Goal: Task Accomplishment & Management: Manage account settings

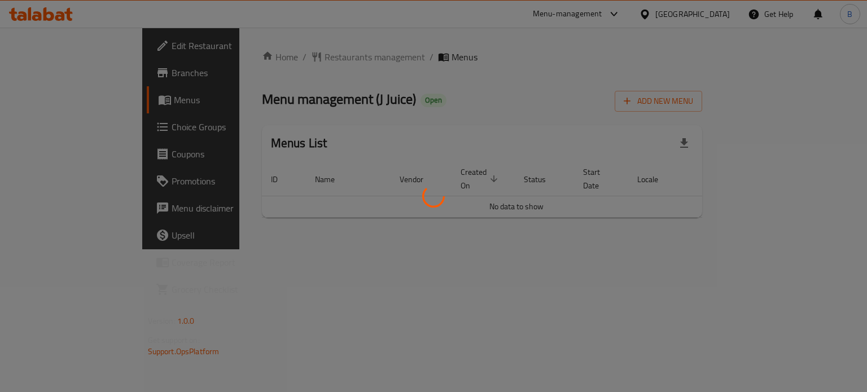
click at [571, 128] on div at bounding box center [433, 196] width 867 height 392
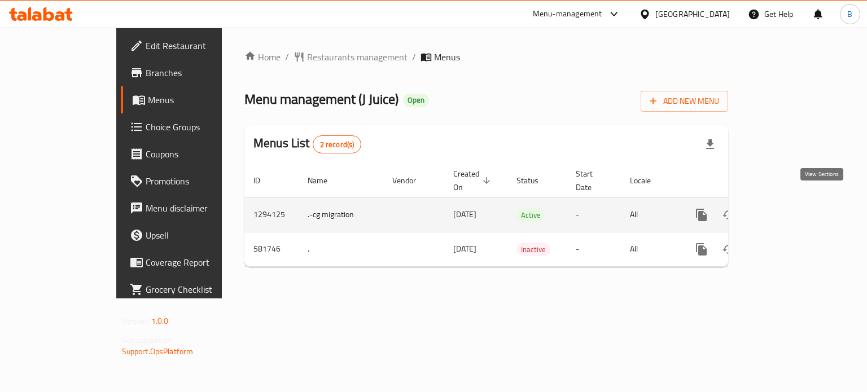
click at [789, 208] on icon "enhanced table" at bounding box center [783, 215] width 14 height 14
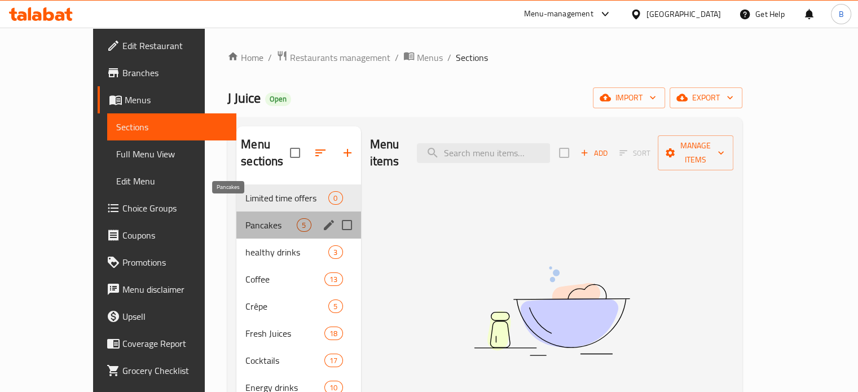
click at [245, 218] on span "Pancakes" at bounding box center [270, 225] width 51 height 14
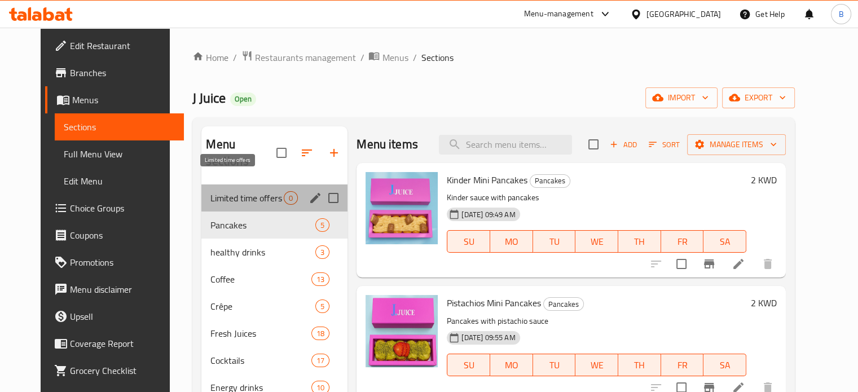
click at [221, 191] on span "Limited time offers" at bounding box center [246, 198] width 73 height 14
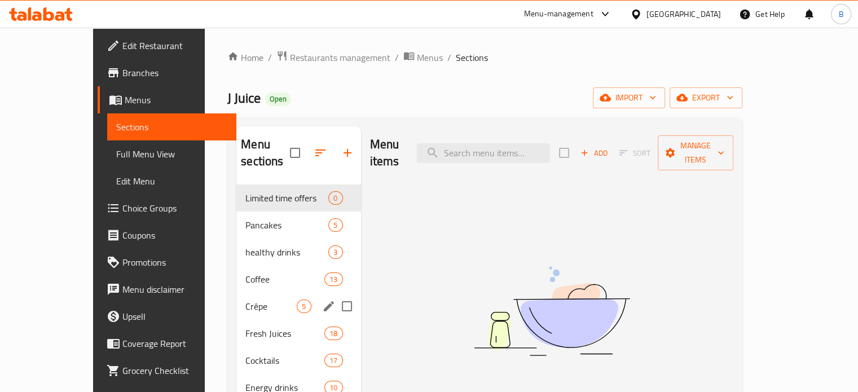
scroll to position [163, 0]
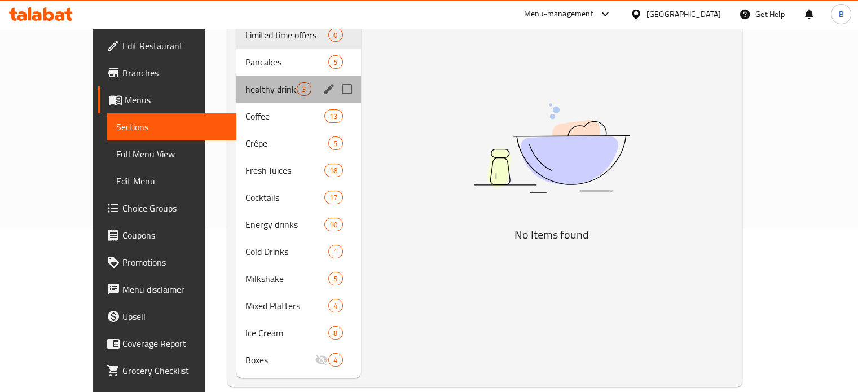
click at [236, 76] on div "healthy drinks 3" at bounding box center [298, 89] width 124 height 27
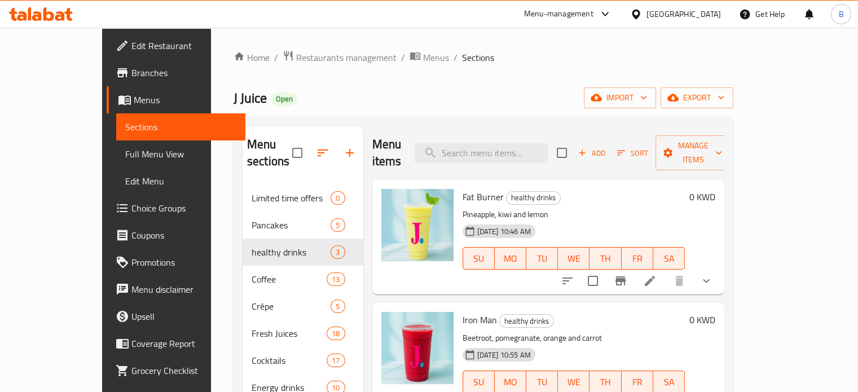
scroll to position [163, 0]
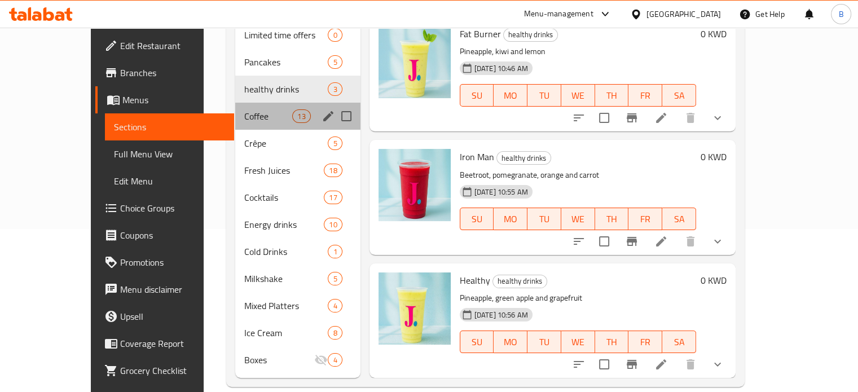
click at [235, 103] on div "Coffee 13" at bounding box center [297, 116] width 125 height 27
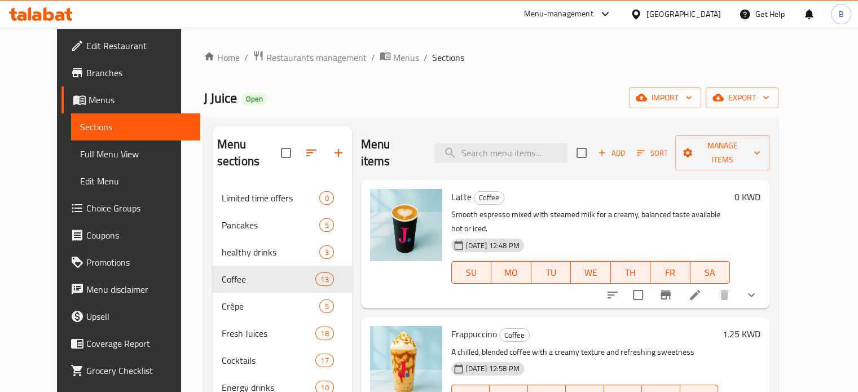
click at [181, 214] on div "Home / Restaurants management / Menus / Sections J Juice Open import export Men…" at bounding box center [491, 300] width 620 height 545
click at [500, 143] on input "search" at bounding box center [500, 153] width 133 height 20
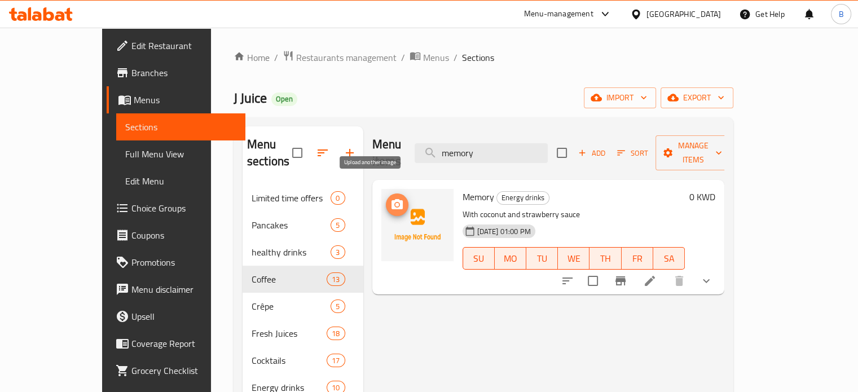
click at [386, 198] on span "upload picture" at bounding box center [397, 205] width 23 height 14
click at [506, 382] on div "Menu items memory Add Sort Manage items Memory Energy drinks With coconut and s…" at bounding box center [544, 333] width 362 height 415
click at [381, 209] on img at bounding box center [417, 225] width 72 height 72
click at [390, 198] on icon "upload picture" at bounding box center [397, 205] width 14 height 14
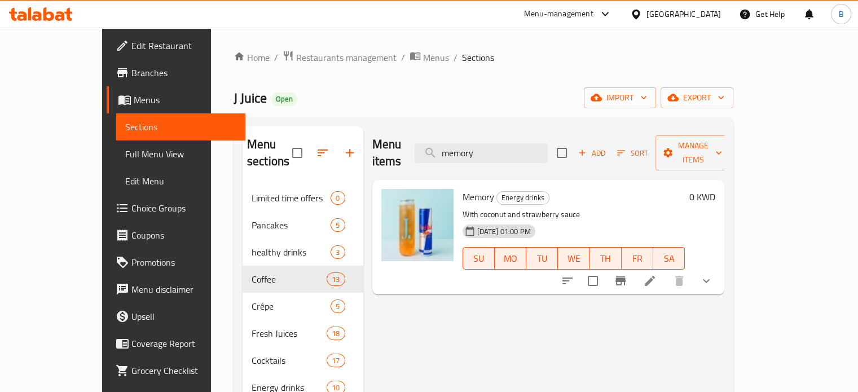
click at [618, 370] on div "Menu items memory Add Sort Manage items Memory Energy drinks With coconut and s…" at bounding box center [544, 333] width 362 height 415
drag, startPoint x: 530, startPoint y: 148, endPoint x: 349, endPoint y: 137, distance: 181.4
click at [372, 137] on div "Menu items memory Add Sort Manage items" at bounding box center [548, 153] width 353 height 54
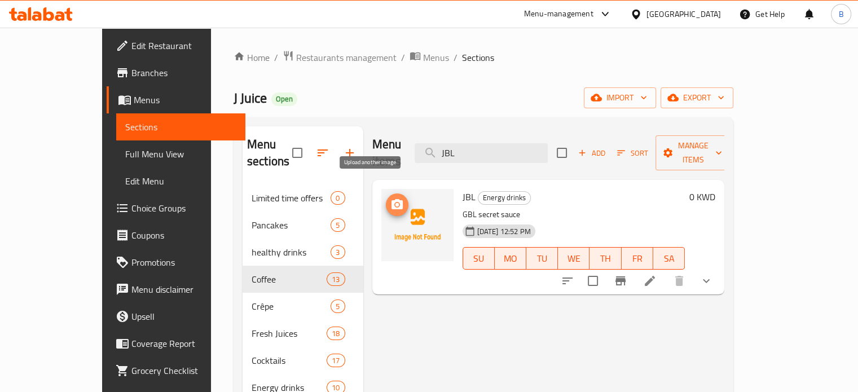
click at [392, 199] on icon "upload picture" at bounding box center [397, 204] width 11 height 10
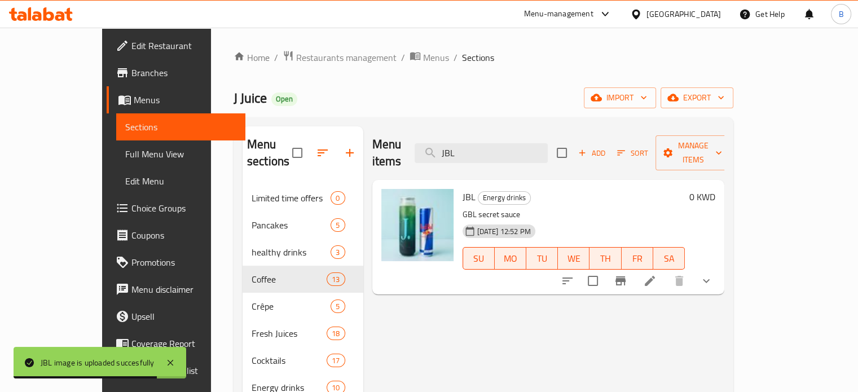
click at [567, 377] on div "Menu items JBL Add Sort Manage items JBL Energy drinks GBL secret sauce 19-08-2…" at bounding box center [544, 333] width 362 height 415
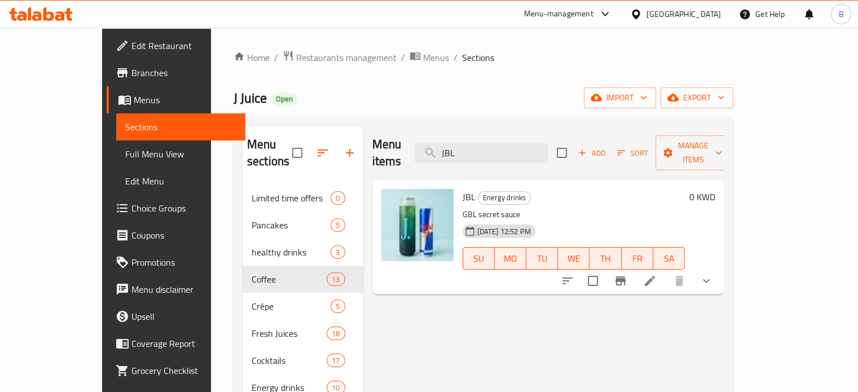
drag, startPoint x: 539, startPoint y: 139, endPoint x: 368, endPoint y: 141, distance: 171.5
click at [372, 141] on div "Menu items JBL Add Sort Manage items" at bounding box center [548, 153] width 353 height 54
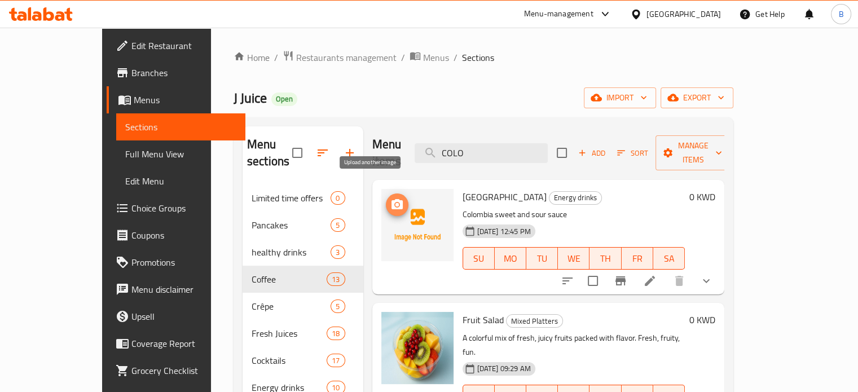
click at [392, 199] on icon "upload picture" at bounding box center [397, 204] width 11 height 10
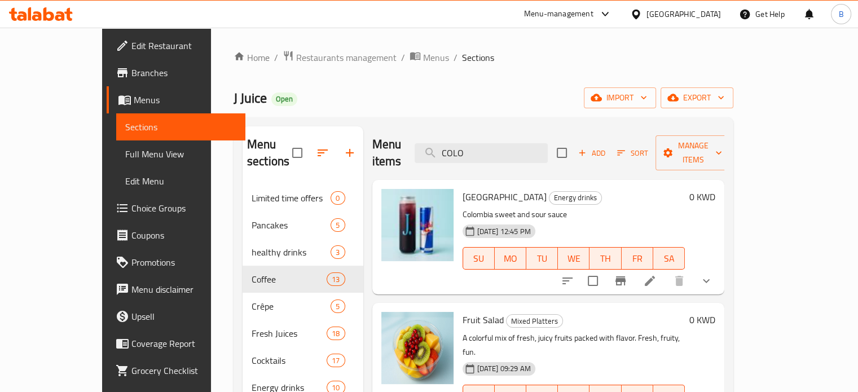
click at [756, 48] on div "Home / Restaurants management / Menus / Sections J Juice Open import export Men…" at bounding box center [483, 300] width 545 height 545
drag, startPoint x: 522, startPoint y: 146, endPoint x: 449, endPoint y: 135, distance: 73.6
click at [449, 143] on input "COLO" at bounding box center [481, 153] width 133 height 20
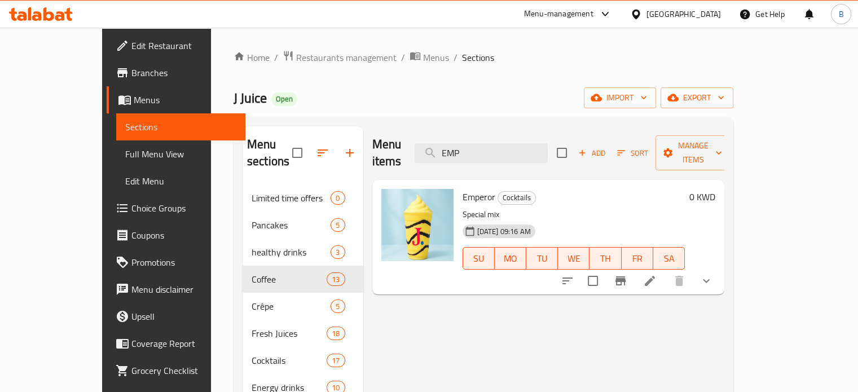
click at [715, 212] on div "0 KWD" at bounding box center [700, 237] width 30 height 96
drag, startPoint x: 515, startPoint y: 137, endPoint x: 418, endPoint y: 127, distance: 97.5
click at [418, 127] on div "Menu items EMP Add Sort Manage items" at bounding box center [548, 153] width 353 height 54
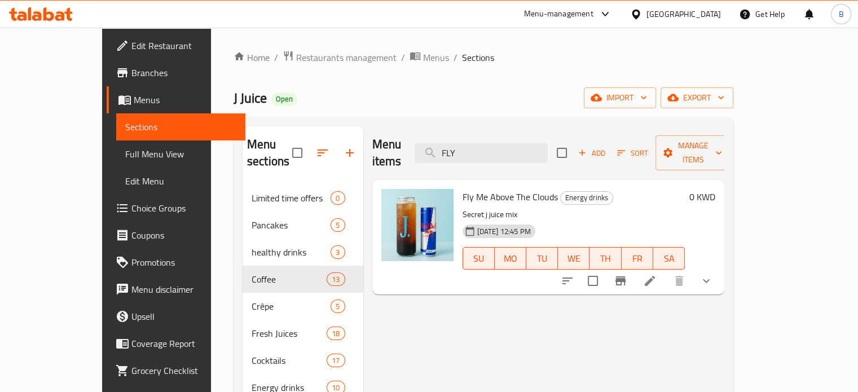
click at [725, 349] on div "Menu items FLY Add Sort Manage items Fly Me Above The Clouds Energy drinks Secr…" at bounding box center [544, 333] width 362 height 415
drag, startPoint x: 536, startPoint y: 148, endPoint x: 349, endPoint y: 166, distance: 188.2
click at [363, 166] on div "Menu items FLY Add Sort Manage items Fly Me Above The Clouds Energy drinks Secr…" at bounding box center [544, 333] width 362 height 415
click at [569, 359] on div "Menu items jam Add Sort Manage items Jamaica Energy drinks Red bull with Jamaic…" at bounding box center [544, 333] width 362 height 415
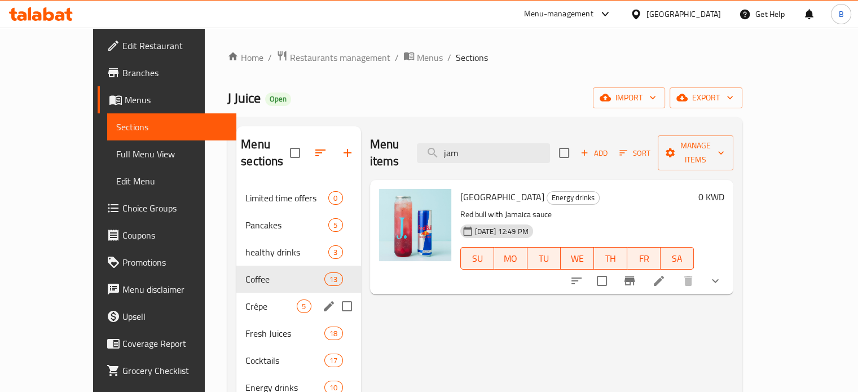
scroll to position [163, 0]
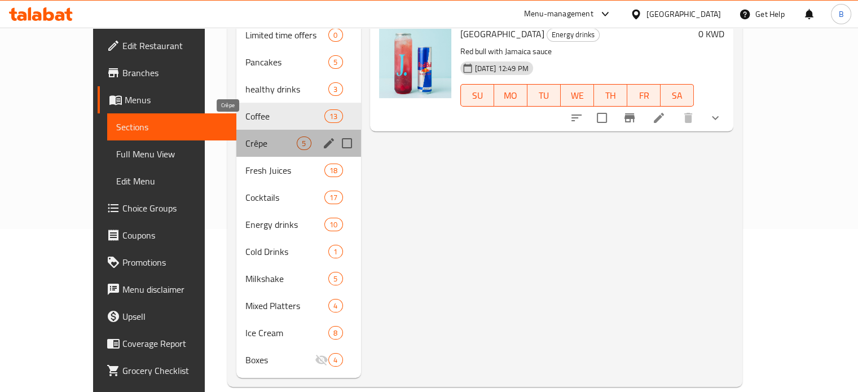
click at [245, 137] on span "Crêpe" at bounding box center [270, 144] width 51 height 14
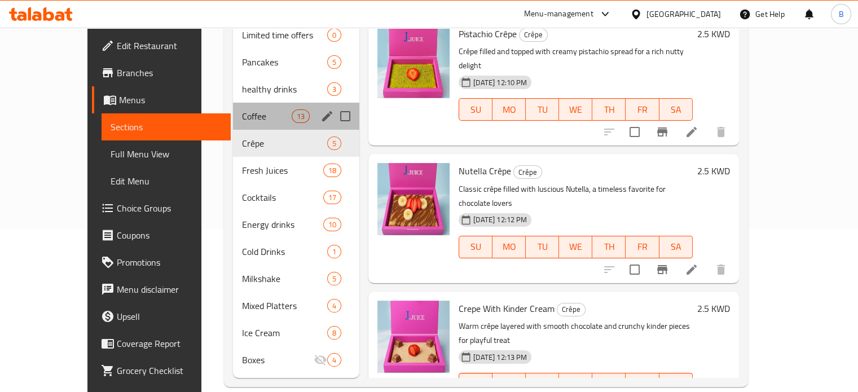
click at [233, 103] on div "Coffee 13" at bounding box center [296, 116] width 126 height 27
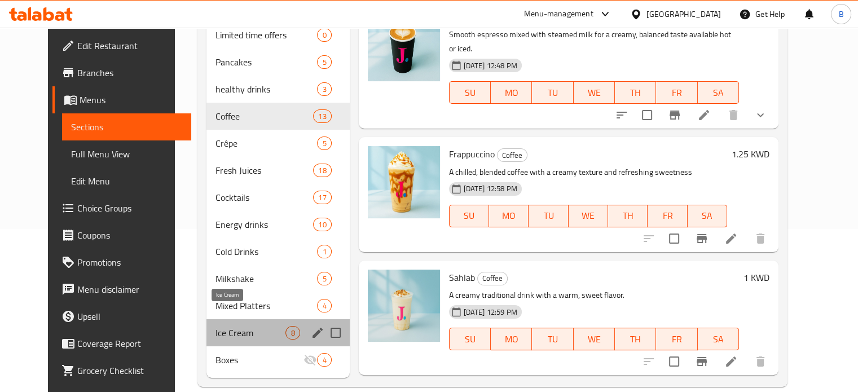
click at [216, 326] on span "Ice Cream" at bounding box center [251, 333] width 70 height 14
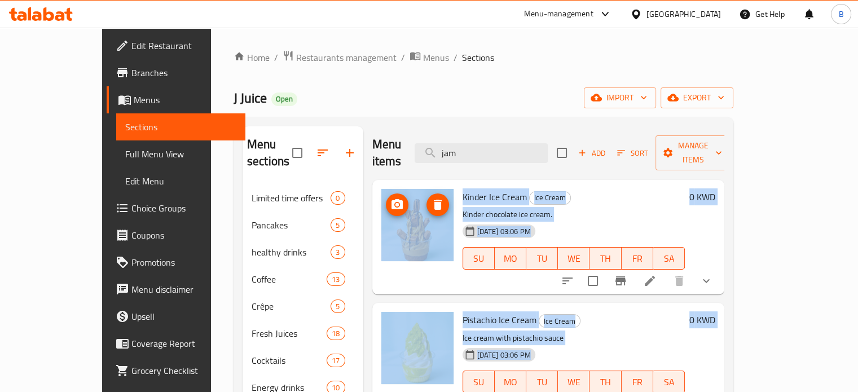
drag, startPoint x: 625, startPoint y: 284, endPoint x: 423, endPoint y: 184, distance: 225.8
click at [423, 184] on div "Kinder Ice Cream Ice Cream Kinder chocolate ice cream. 17-06-2025 03:06 PM SU M…" at bounding box center [548, 202] width 353 height 45
click at [606, 208] on p "Kinder chocolate ice cream." at bounding box center [574, 215] width 223 height 14
drag, startPoint x: 354, startPoint y: 163, endPoint x: 636, endPoint y: 367, distance: 347.9
click at [636, 225] on div "Kinder Ice Cream Ice Cream Kinder chocolate ice cream. 17-06-2025 03:06 PM SU M…" at bounding box center [548, 202] width 353 height 45
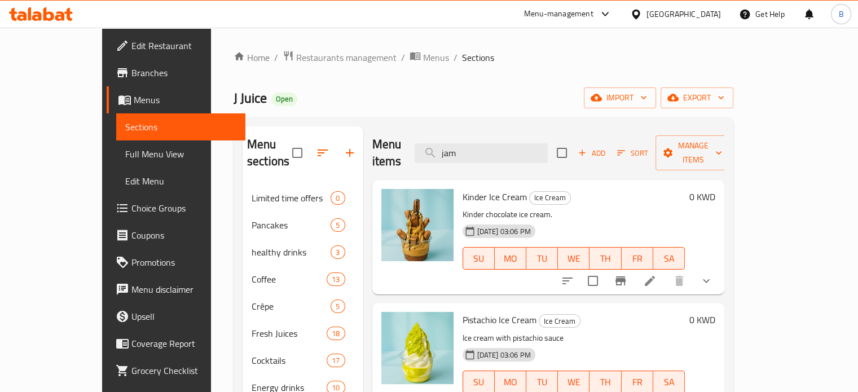
drag, startPoint x: 530, startPoint y: 140, endPoint x: 475, endPoint y: 126, distance: 57.1
click at [475, 126] on div "Menu items jam Add Sort Manage items" at bounding box center [548, 153] width 353 height 54
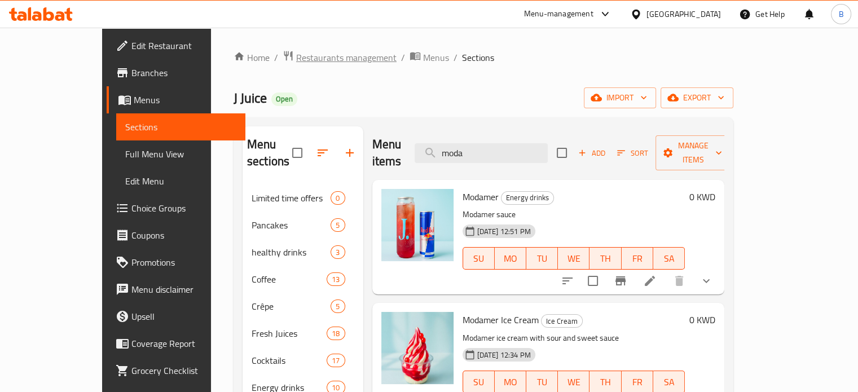
type input "moda"
click at [296, 56] on span "Restaurants management" at bounding box center [346, 58] width 100 height 14
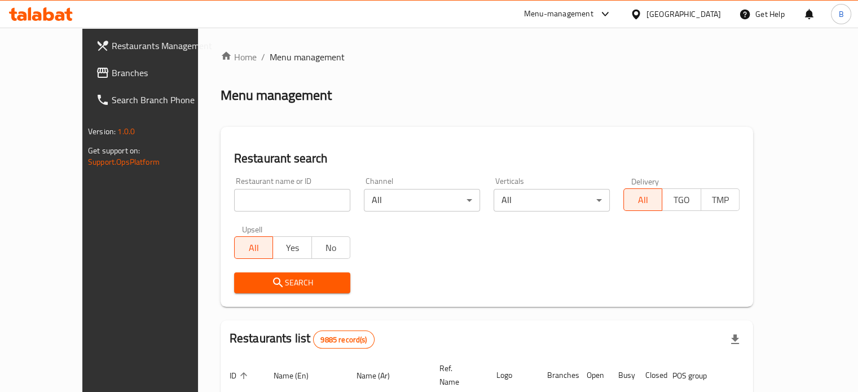
click at [315, 205] on input "search" at bounding box center [292, 200] width 116 height 23
type input "s"
type input "only fries"
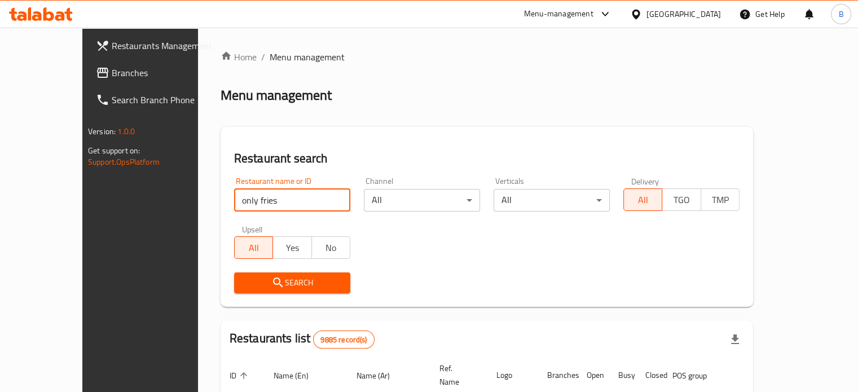
click button "Search" at bounding box center [292, 282] width 116 height 21
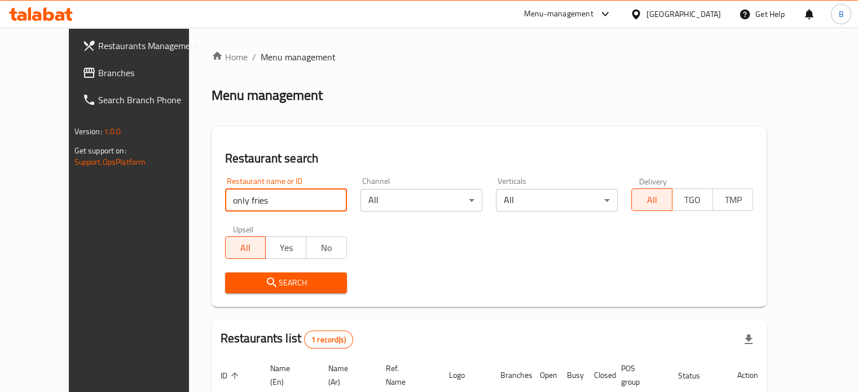
click at [560, 232] on div "Restaurant name or ID only fries Restaurant name or ID Channel All ​ Verticals …" at bounding box center [489, 235] width 542 height 130
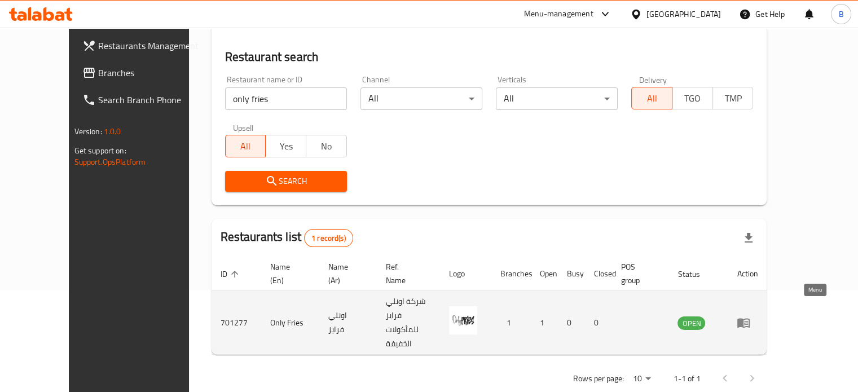
click at [750, 319] on icon "enhanced table" at bounding box center [743, 324] width 12 height 10
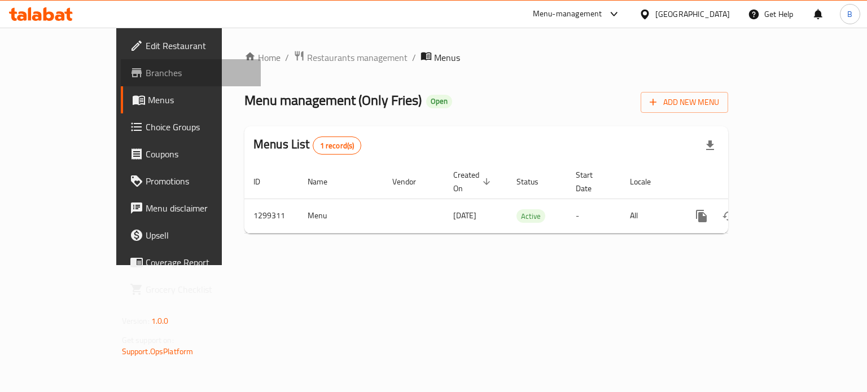
click at [146, 74] on span "Branches" at bounding box center [199, 73] width 107 height 14
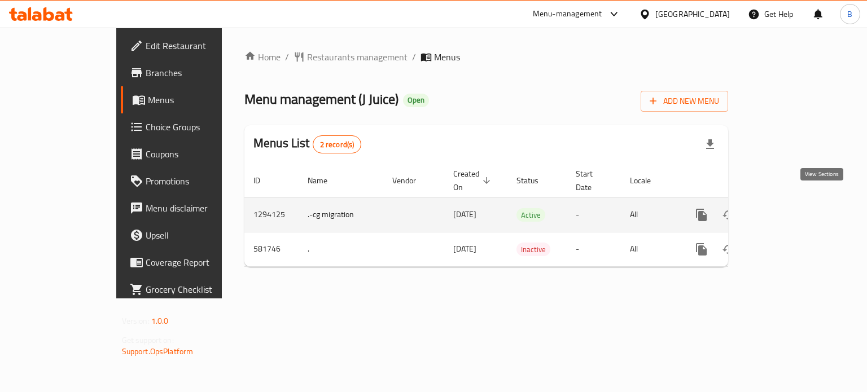
click at [789, 208] on icon "enhanced table" at bounding box center [783, 215] width 14 height 14
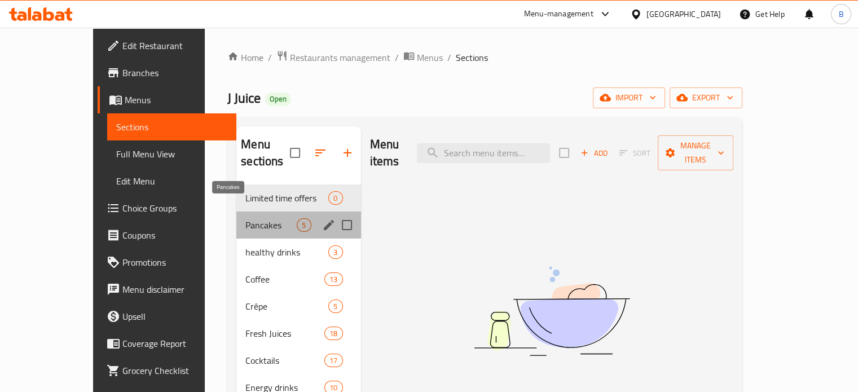
click at [245, 218] on span "Pancakes" at bounding box center [270, 225] width 51 height 14
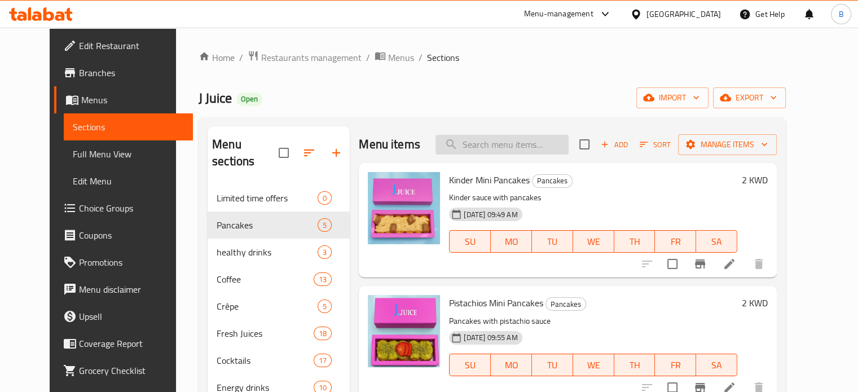
click at [522, 153] on input "search" at bounding box center [502, 145] width 133 height 20
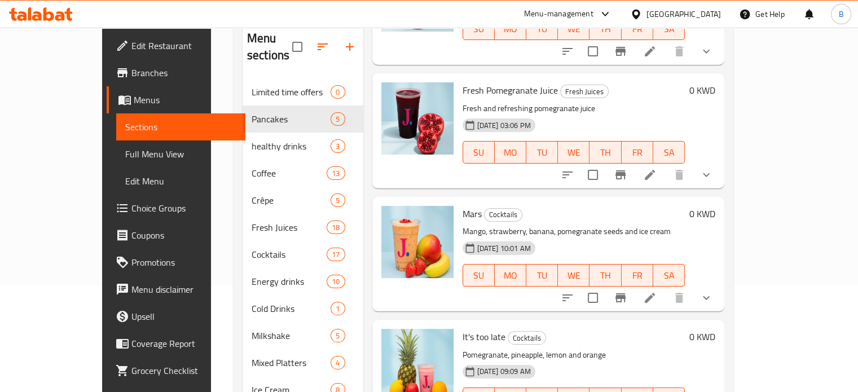
scroll to position [163, 0]
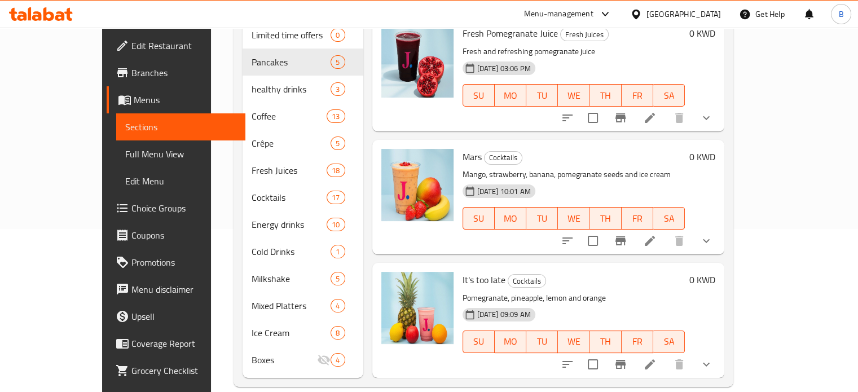
click at [715, 179] on div "0 KWD" at bounding box center [700, 197] width 30 height 96
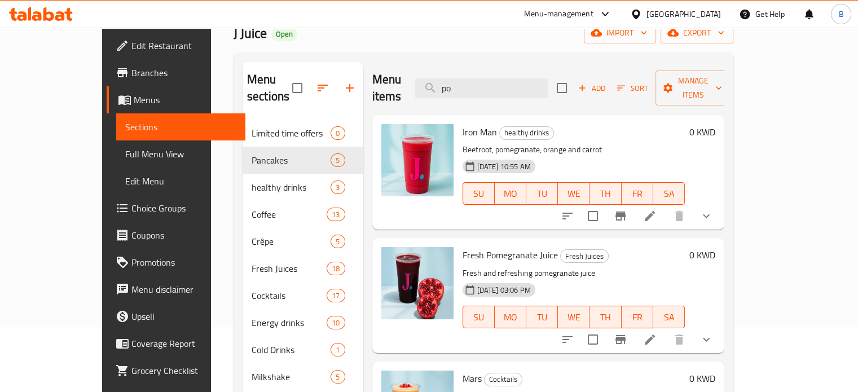
scroll to position [0, 0]
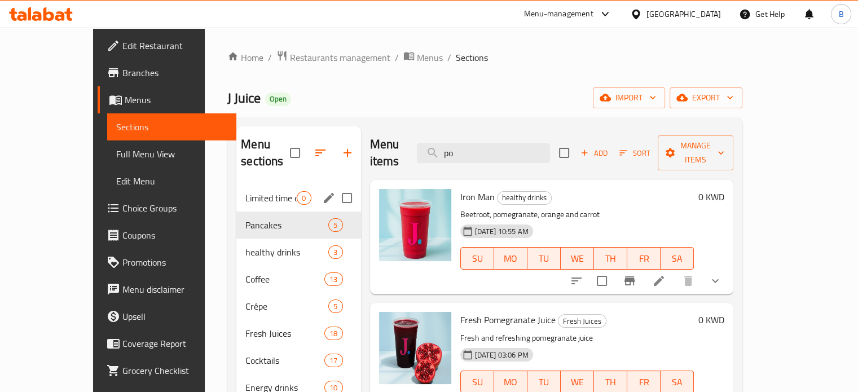
drag, startPoint x: 499, startPoint y: 145, endPoint x: 281, endPoint y: 164, distance: 218.6
click at [281, 164] on div "Menu sections Limited time offers 0 Pancakes 5 healthy drinks 3 Coffee 13 Crêpe…" at bounding box center [484, 333] width 497 height 415
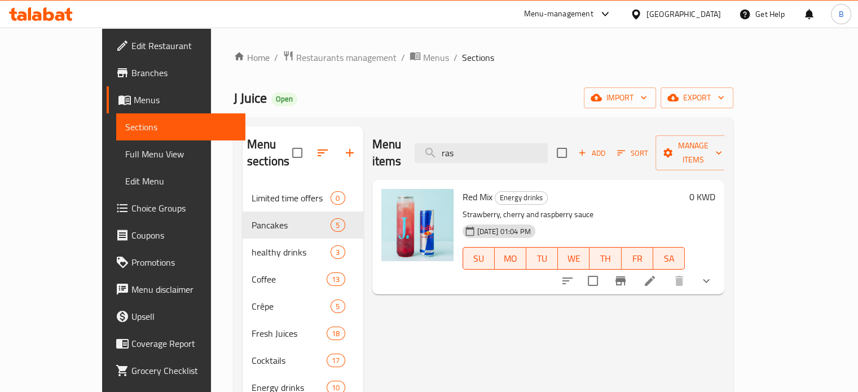
type input "ras"
drag, startPoint x: 817, startPoint y: 207, endPoint x: 774, endPoint y: 200, distance: 43.4
click at [715, 207] on div "0 KWD" at bounding box center [700, 237] width 30 height 96
drag, startPoint x: 505, startPoint y: 148, endPoint x: 441, endPoint y: 156, distance: 64.2
click at [440, 156] on div "Menu items ras Add Sort Manage items" at bounding box center [548, 153] width 353 height 54
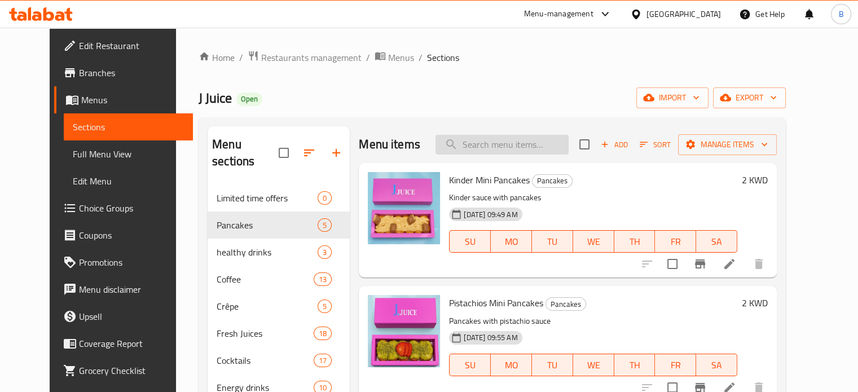
paste input "raspberry"
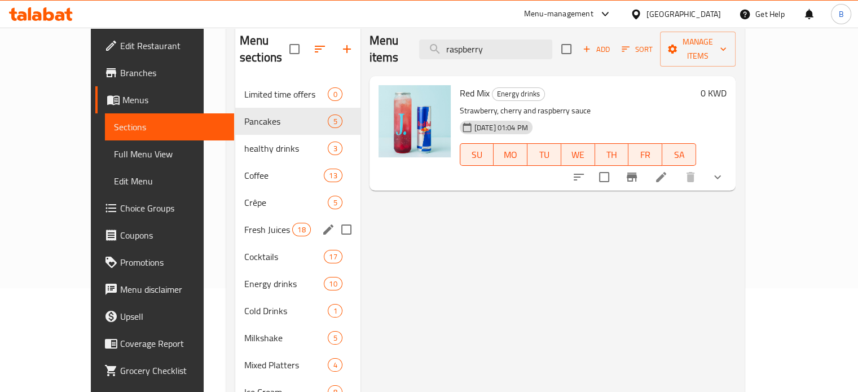
scroll to position [163, 0]
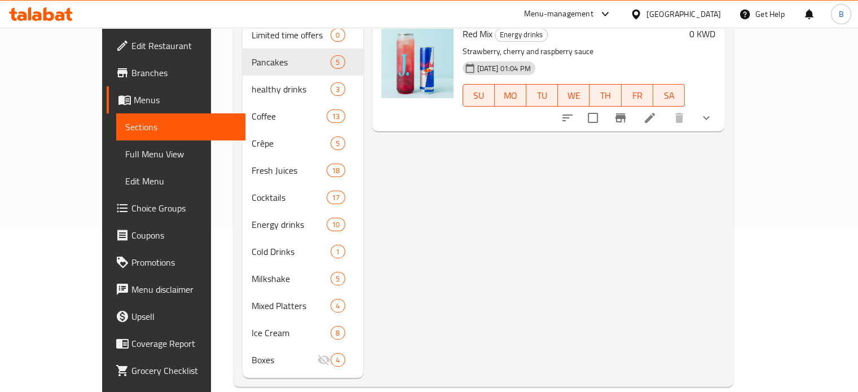
drag, startPoint x: 792, startPoint y: 230, endPoint x: 573, endPoint y: 64, distance: 274.6
click at [725, 223] on div "Menu items raspberry Add Sort Manage items Red Mix Energy drinks Strawberry, ch…" at bounding box center [544, 170] width 362 height 415
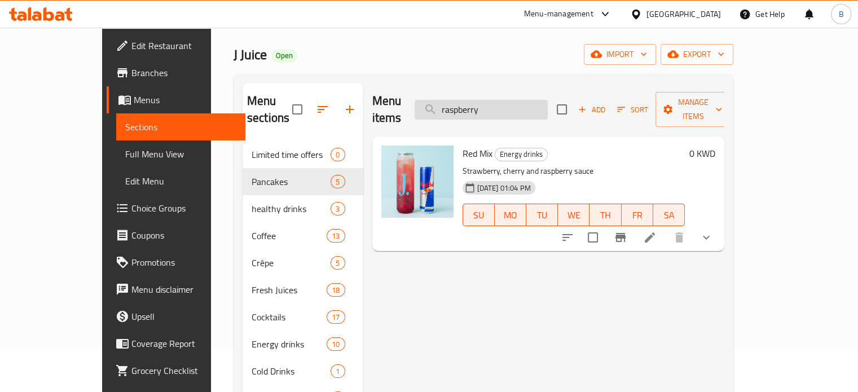
scroll to position [0, 0]
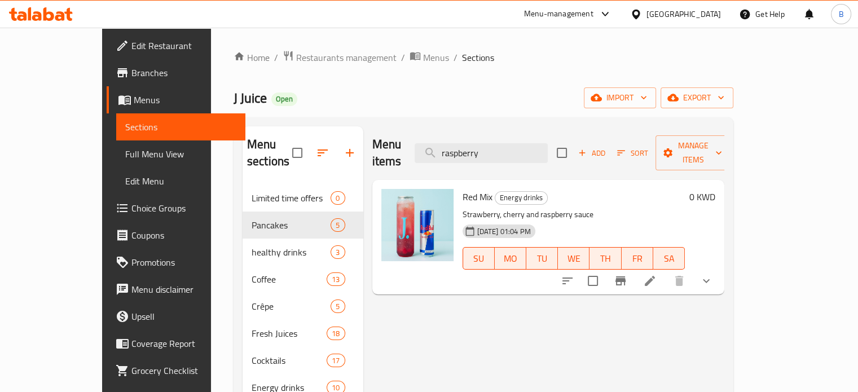
drag, startPoint x: 537, startPoint y: 151, endPoint x: 455, endPoint y: 166, distance: 83.2
click at [455, 166] on div "Menu items raspberry Add Sort Manage items Red Mix Energy drinks Strawberry, ch…" at bounding box center [544, 333] width 362 height 415
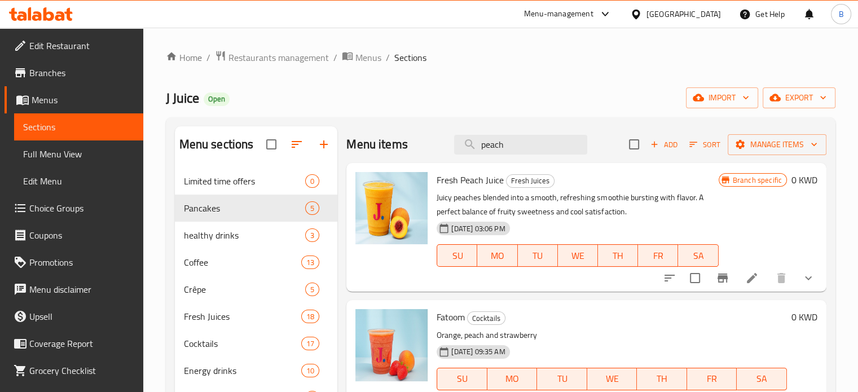
type input "peach"
click at [287, 85] on div "Home / Restaurants management / Menus / Sections J Juice Open import export Men…" at bounding box center [501, 291] width 670 height 483
click at [285, 59] on span "Restaurants management" at bounding box center [278, 58] width 100 height 14
